Goal: Navigation & Orientation: Find specific page/section

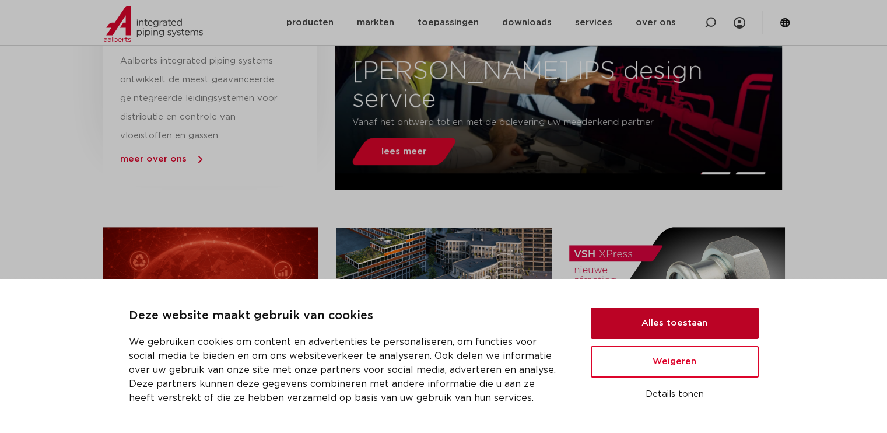
click at [670, 329] on button "Alles toestaan" at bounding box center [675, 322] width 168 height 31
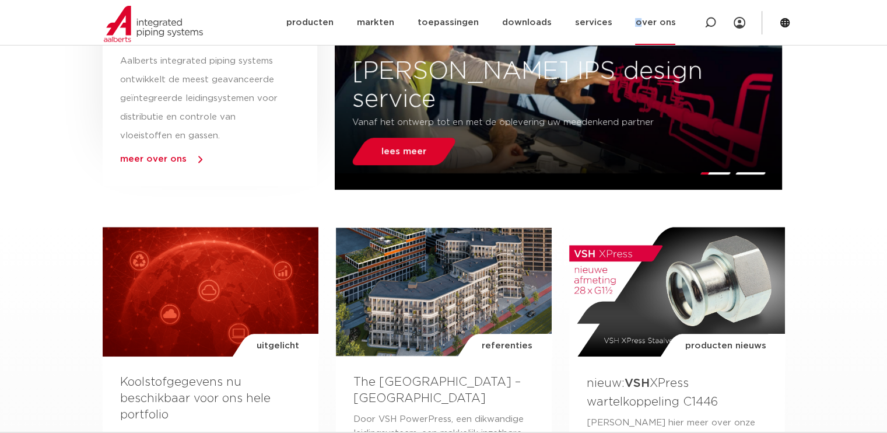
click at [641, 21] on link "over ons" at bounding box center [655, 22] width 40 height 45
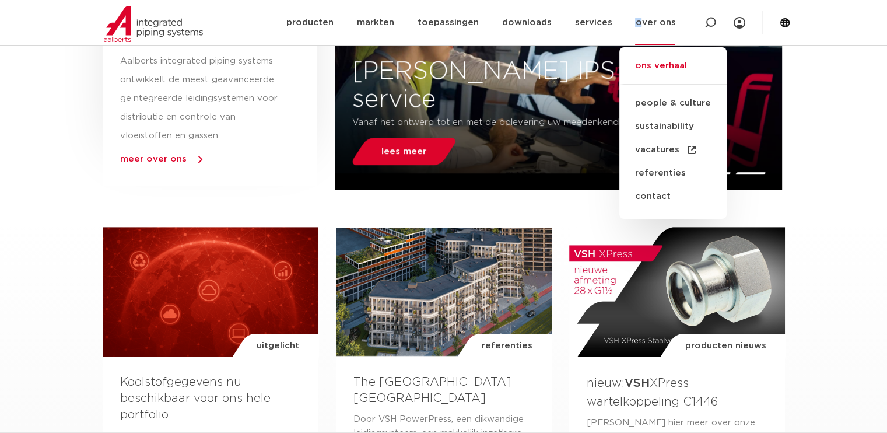
click at [683, 68] on link "ons verhaal" at bounding box center [672, 72] width 107 height 26
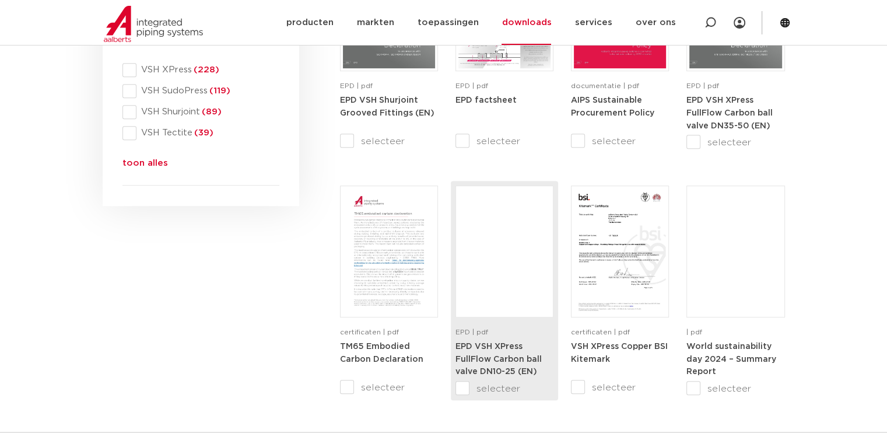
scroll to position [583, 0]
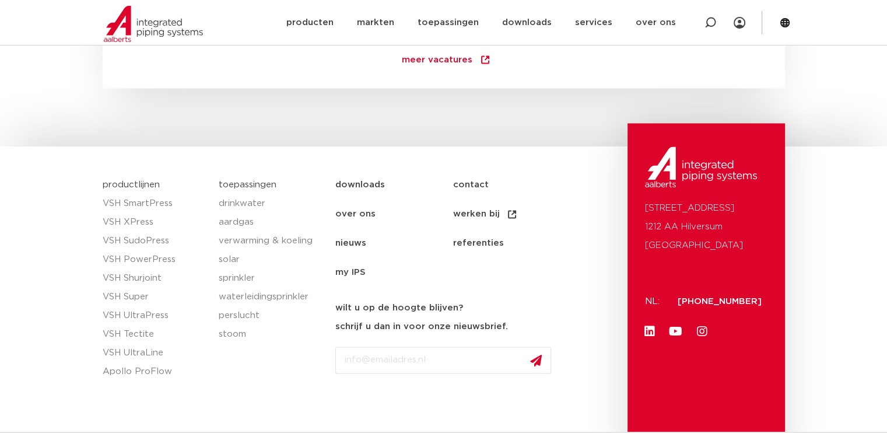
scroll to position [1749, 0]
